Goal: Task Accomplishment & Management: Use online tool/utility

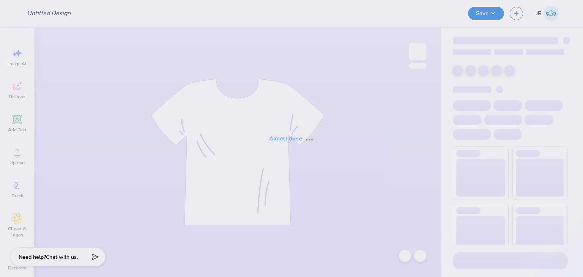
type input "info night"
type input "58"
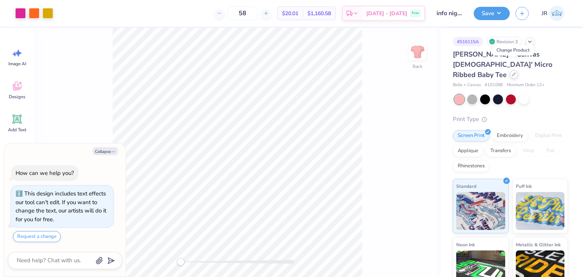
click at [513, 70] on div at bounding box center [514, 74] width 8 height 8
type textarea "x"
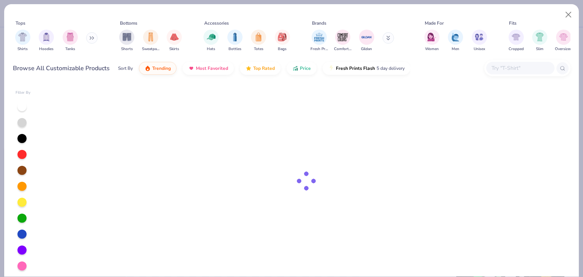
click at [506, 69] on input "text" at bounding box center [520, 68] width 58 height 9
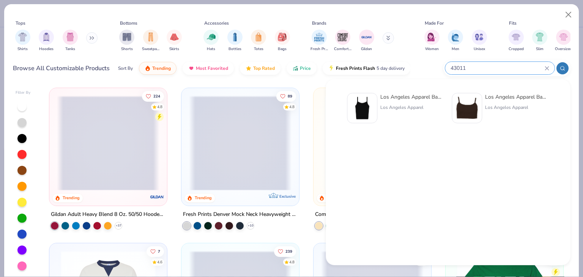
type input "43011"
click at [404, 106] on div "Los Angeles Apparel" at bounding box center [412, 107] width 64 height 7
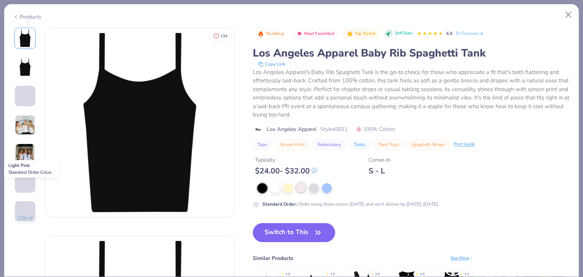
click at [303, 186] on div at bounding box center [301, 188] width 10 height 10
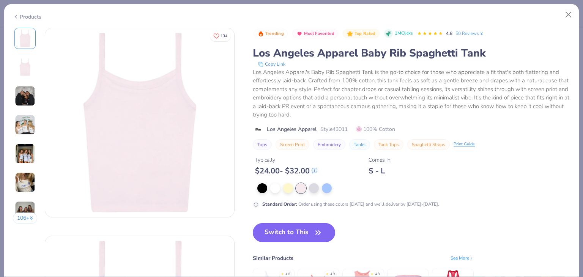
click at [297, 231] on button "Switch to This" at bounding box center [294, 232] width 82 height 19
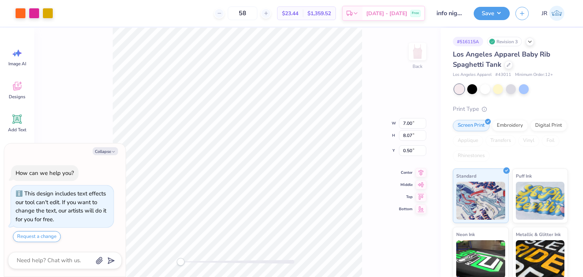
type textarea "x"
type input "6.59"
type input "7.60"
type input "0.97"
click at [402, 268] on div "Back" at bounding box center [237, 152] width 407 height 249
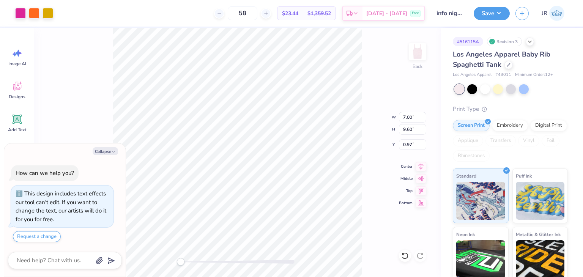
type textarea "x"
type input "5.42"
type input "7.43"
type input "3.18"
type textarea "x"
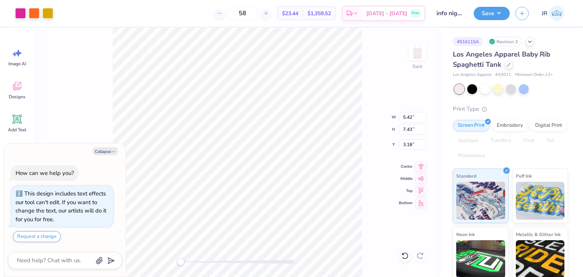
type input "1.33"
type textarea "x"
